Goal: Task Accomplishment & Management: Manage account settings

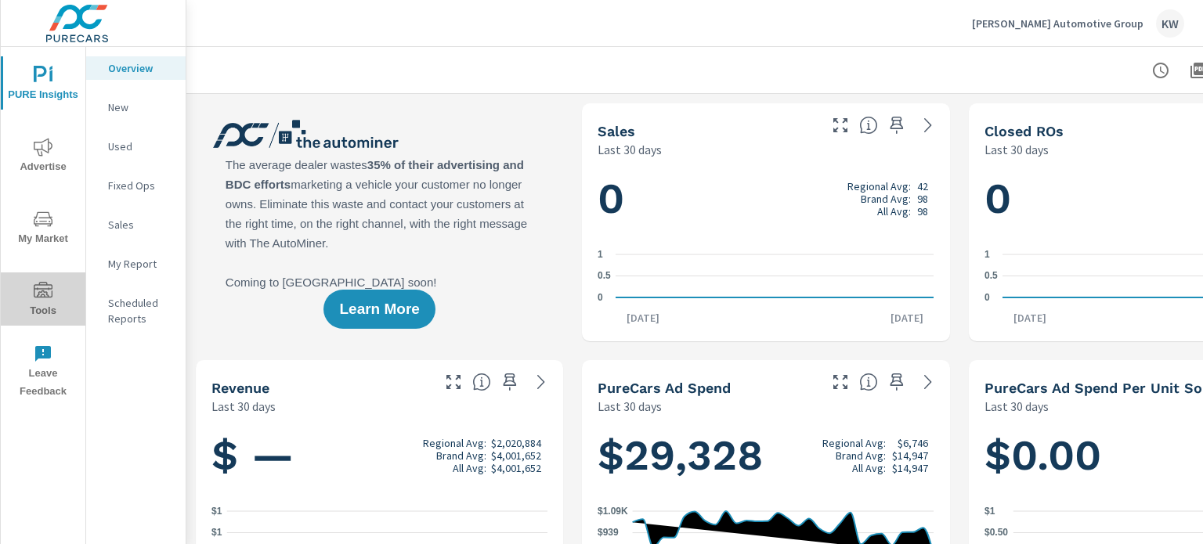
click at [38, 289] on icon "nav menu" at bounding box center [43, 291] width 19 height 19
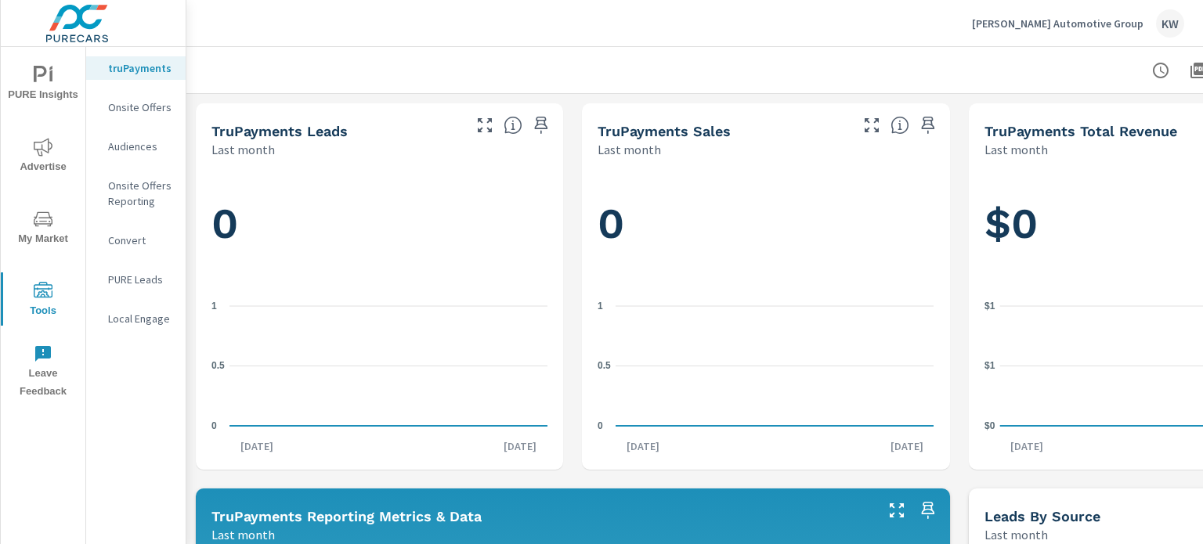
click at [158, 106] on p "Onsite Offers" at bounding box center [140, 107] width 65 height 16
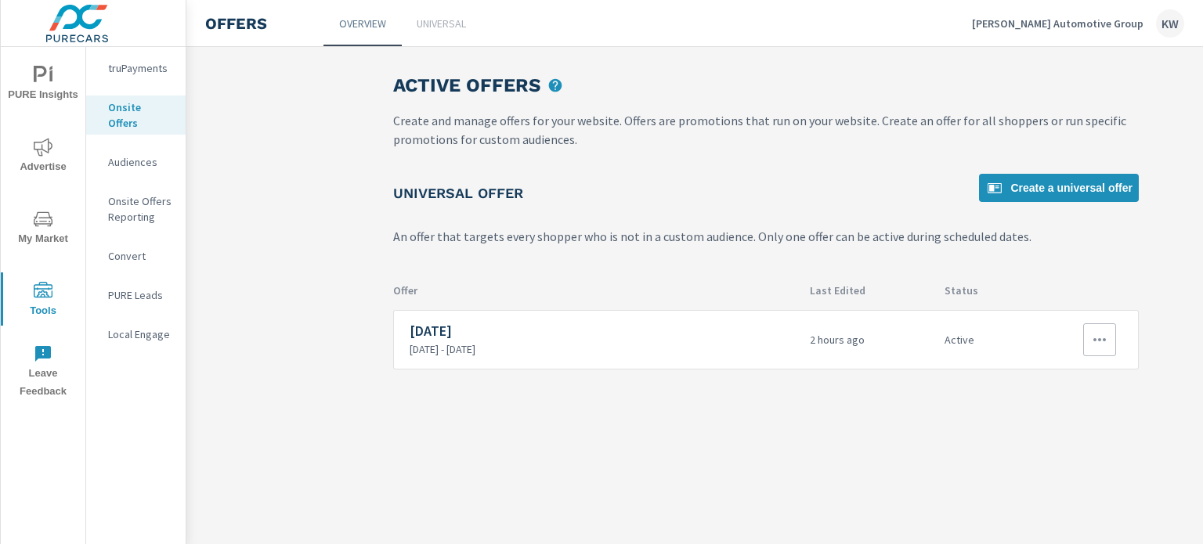
click at [1110, 338] on button "button" at bounding box center [1099, 339] width 33 height 33
click at [1061, 460] on div "Disable" at bounding box center [1060, 452] width 42 height 19
